Goal: Transaction & Acquisition: Purchase product/service

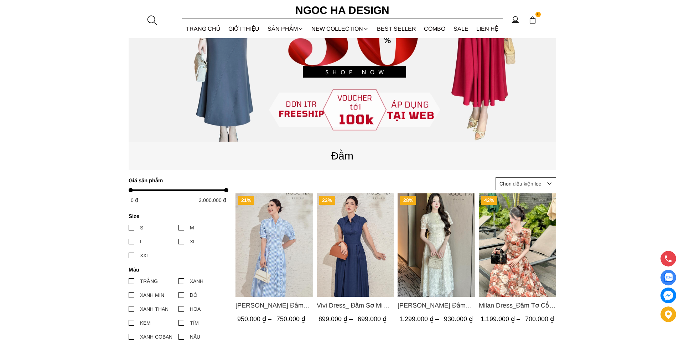
scroll to position [214, 0]
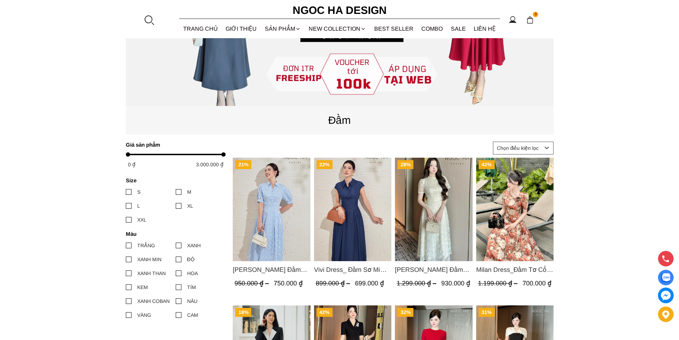
click at [146, 15] on div at bounding box center [149, 20] width 11 height 11
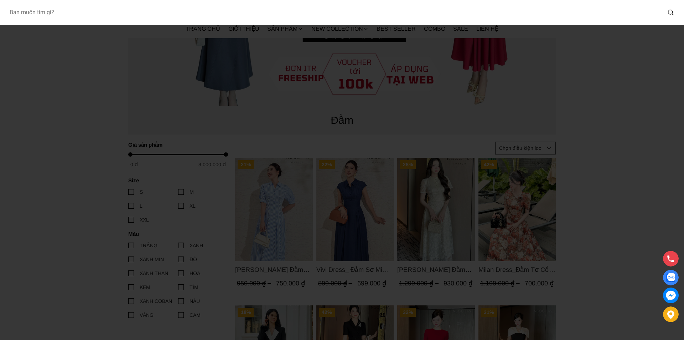
click at [105, 14] on input "Input search Bạn muốn tìm gì?" at bounding box center [333, 12] width 658 height 16
type input "713"
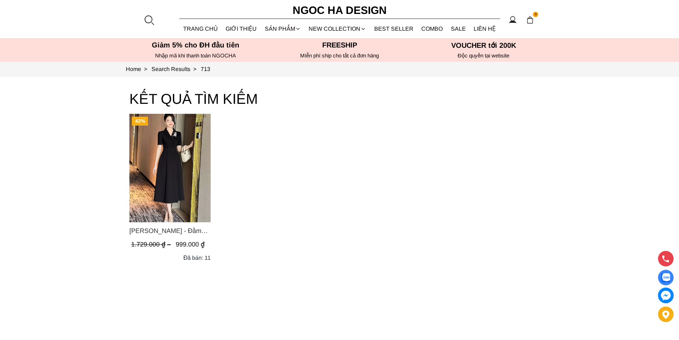
click at [178, 144] on img "Product image - Irene Dress - Đầm Vest Dáng Xòe Kèm Đai D713" at bounding box center [169, 168] width 81 height 108
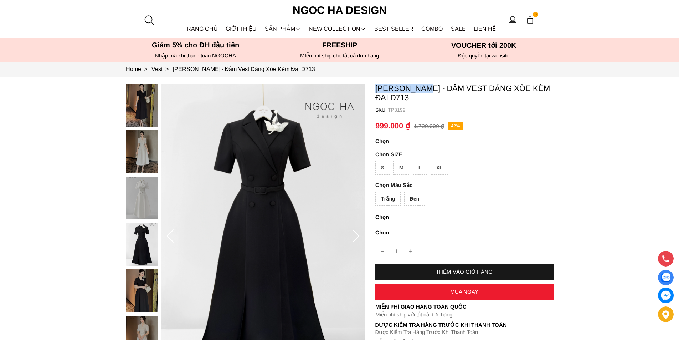
drag, startPoint x: 375, startPoint y: 86, endPoint x: 427, endPoint y: 84, distance: 52.4
click at [427, 84] on section "Irene Dress - Đầm Vest Dáng Xòe Kèm Đai D713 SKU: TP3199 Trắng Đen 1 THÊM VÀO G…" at bounding box center [339, 236] width 679 height 319
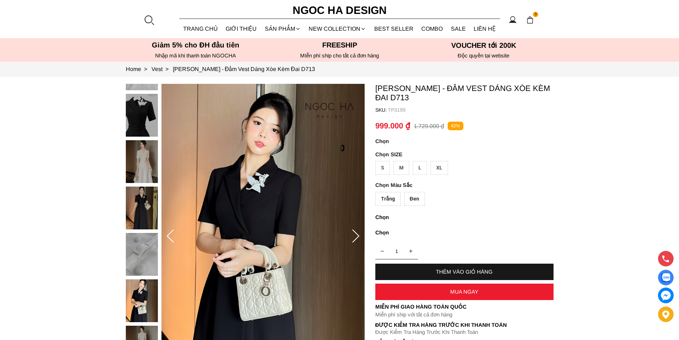
click at [146, 21] on div at bounding box center [149, 20] width 11 height 11
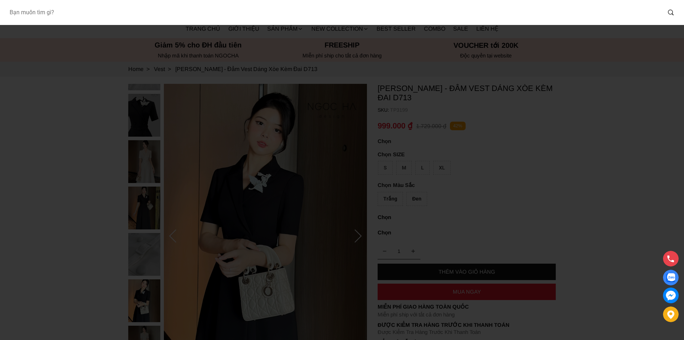
click at [137, 15] on input "Input search Bạn muốn tìm gì?" at bounding box center [333, 12] width 658 height 16
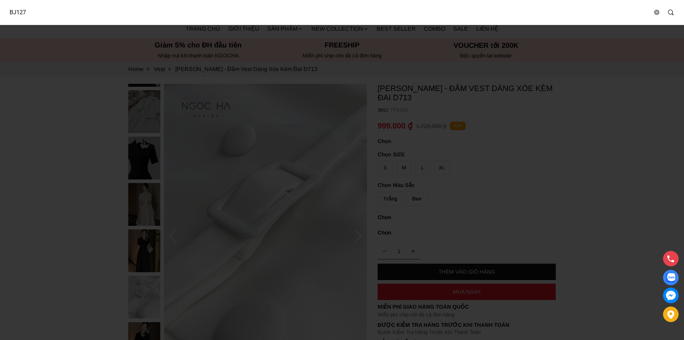
type input "BJ127"
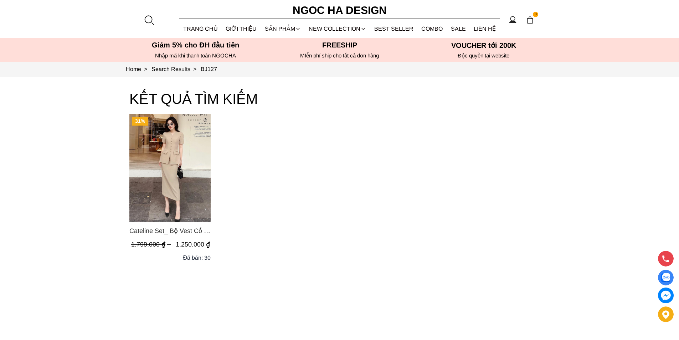
click at [179, 153] on img "Product image - Cateline Set_ Bộ Vest Cổ V Đính Cúc Nhí Chân Váy Bút Chì BJ127" at bounding box center [169, 168] width 81 height 108
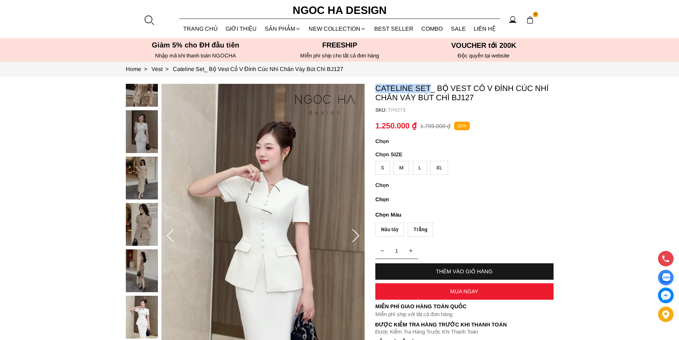
copy p "Cateline Set"
drag, startPoint x: 373, startPoint y: 86, endPoint x: 431, endPoint y: 90, distance: 58.6
click at [431, 90] on section "Cateline Set_ Bộ Vest Cổ V Đính Cúc Nhí Chân Váy Bút Chì BJ127 SKU: TP4273 1 TH…" at bounding box center [339, 236] width 679 height 319
